Goal: Understand process/instructions: Learn how to perform a task or action

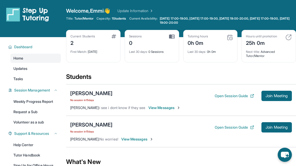
scroll to position [27, 0]
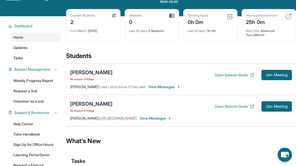
scroll to position [22, 0]
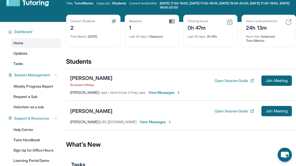
scroll to position [20, 0]
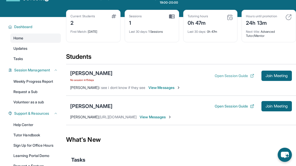
click at [224, 74] on button "Open Session Guide" at bounding box center [235, 75] width 40 height 5
